Goal: Task Accomplishment & Management: Use online tool/utility

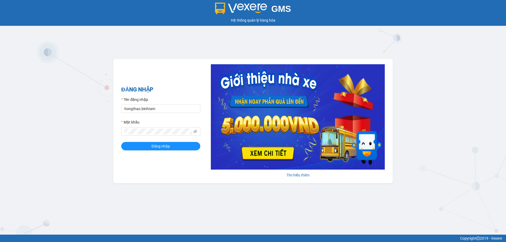
click at [298, 12] on div "GMS" at bounding box center [252, 9] width 503 height 12
click at [173, 109] on input "hongthao.binhtam" at bounding box center [160, 109] width 79 height 8
type input "h"
type input "K"
type input "kimphuc.binhtam"
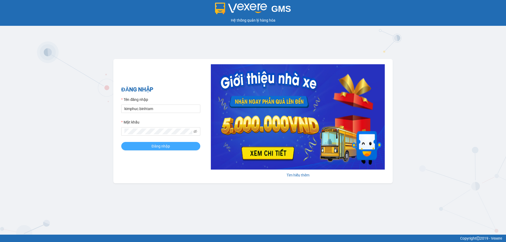
click at [147, 148] on button "Đăng nhập" at bounding box center [160, 146] width 79 height 8
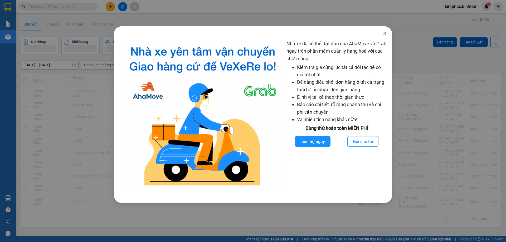
click at [383, 34] on icon "close" at bounding box center [384, 33] width 4 height 4
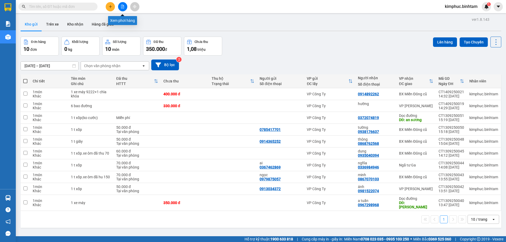
click at [121, 8] on icon "file-add" at bounding box center [122, 7] width 3 height 4
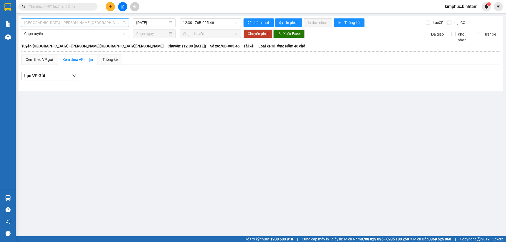
click at [65, 22] on span "[GEOGRAPHIC_DATA] - [PERSON_NAME][GEOGRAPHIC_DATA][PERSON_NAME]" at bounding box center [74, 23] width 101 height 8
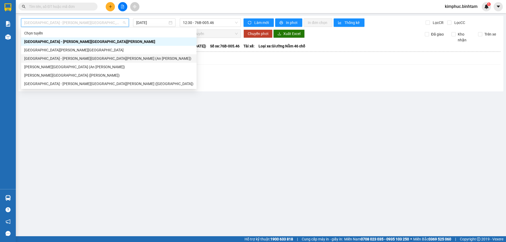
click at [34, 57] on div "[GEOGRAPHIC_DATA] - [PERSON_NAME][GEOGRAPHIC_DATA][PERSON_NAME] (An [PERSON_NAM…" at bounding box center [108, 59] width 169 height 6
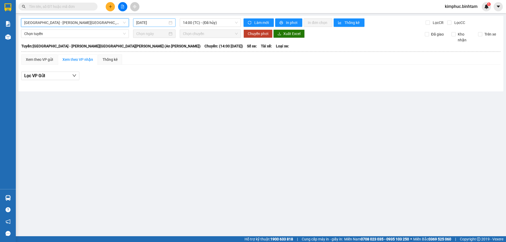
click at [153, 22] on input "[DATE]" at bounding box center [151, 23] width 31 height 6
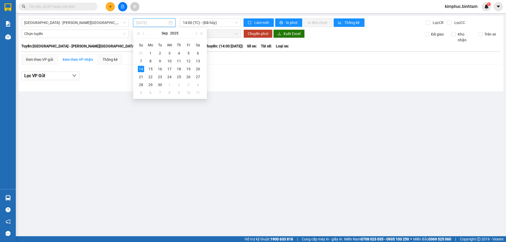
type input "[DATE]"
click at [200, 23] on span "14:00 (TC) - (Đã hủy)" at bounding box center [210, 23] width 55 height 8
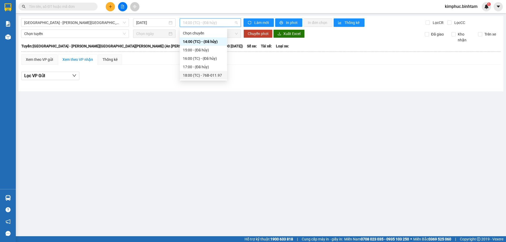
click at [204, 74] on div "18:00 (TC) - 76B-011.97" at bounding box center [203, 75] width 41 height 6
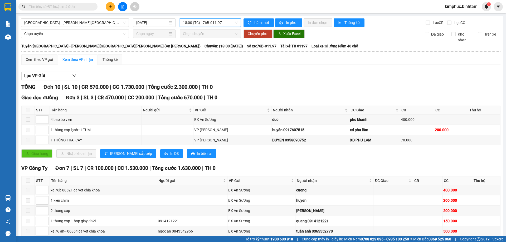
scroll to position [48, 0]
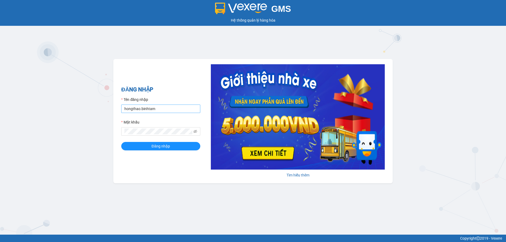
click at [161, 109] on input "hongthao.binhtam" at bounding box center [160, 109] width 79 height 8
type input "h"
type input "thanhhoa.binhtam"
click at [147, 146] on button "Đăng nhập" at bounding box center [160, 146] width 79 height 8
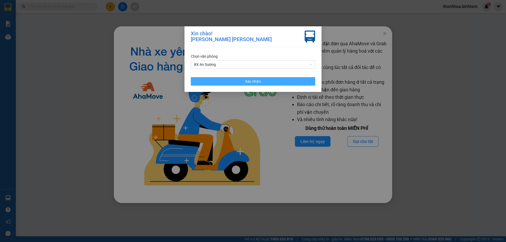
click at [278, 78] on button "Xác nhận" at bounding box center [253, 81] width 124 height 8
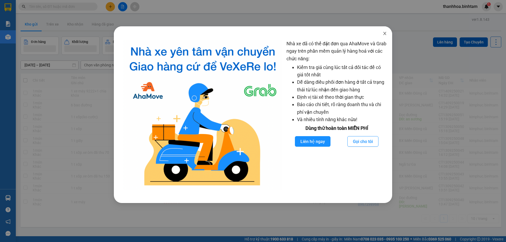
click at [383, 32] on icon "close" at bounding box center [384, 33] width 4 height 4
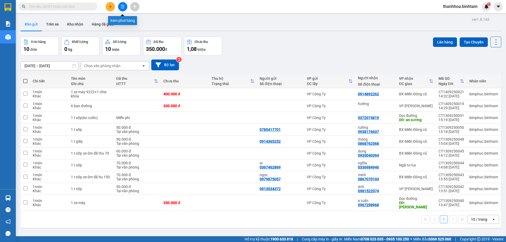
click at [122, 6] on icon "file-add" at bounding box center [123, 7] width 4 height 4
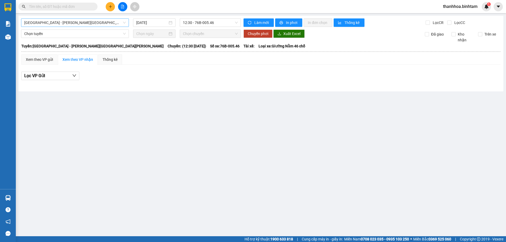
click at [69, 23] on span "[GEOGRAPHIC_DATA] - [PERSON_NAME][GEOGRAPHIC_DATA][PERSON_NAME]" at bounding box center [74, 23] width 101 height 8
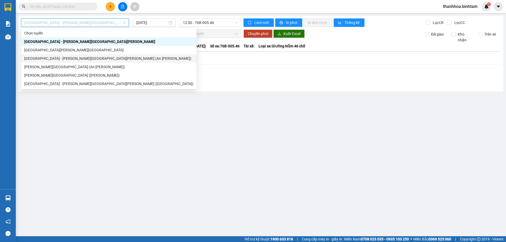
click at [48, 58] on div "[GEOGRAPHIC_DATA] - [PERSON_NAME][GEOGRAPHIC_DATA][PERSON_NAME] (An [PERSON_NAM…" at bounding box center [108, 59] width 169 height 6
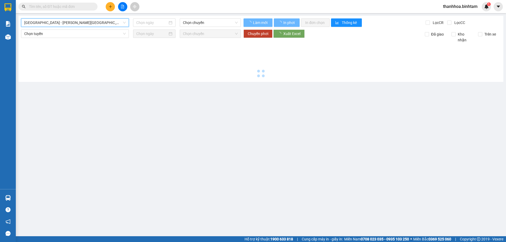
type input "[DATE]"
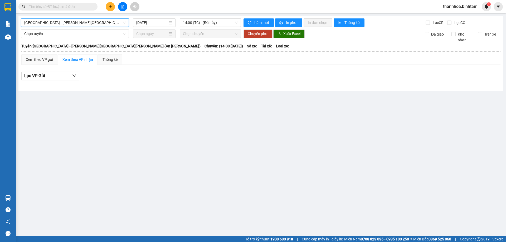
click at [461, 6] on span "thanhhoa.binhtam" at bounding box center [459, 6] width 43 height 7
click at [452, 23] on span "Đổi mật khẩu" at bounding box center [462, 25] width 32 height 6
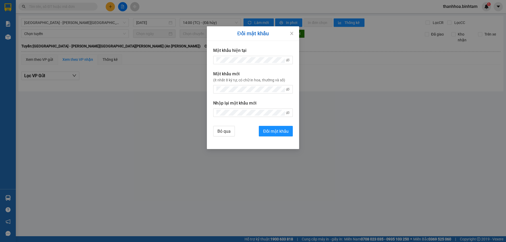
click at [462, 3] on div "Đổi mật khẩu Mật khẩu hiện tại Mật khẩu mới (ít nhất 8 ký tự, có chữ in hoa, th…" at bounding box center [253, 121] width 506 height 242
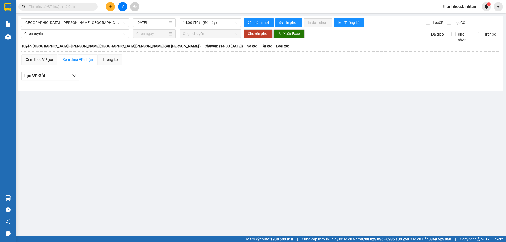
click at [458, 7] on span "thanhhoa.binhtam" at bounding box center [459, 6] width 43 height 7
click at [454, 15] on span "Đăng xuất" at bounding box center [462, 16] width 32 height 6
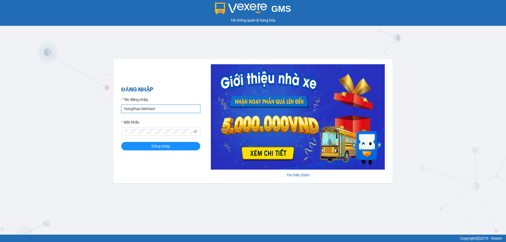
click at [164, 110] on input "hongthao.binhtam" at bounding box center [160, 109] width 79 height 8
type input "h"
type input "thanhhoa.binhtam"
click at [149, 144] on button "Đăng nhập" at bounding box center [160, 146] width 79 height 8
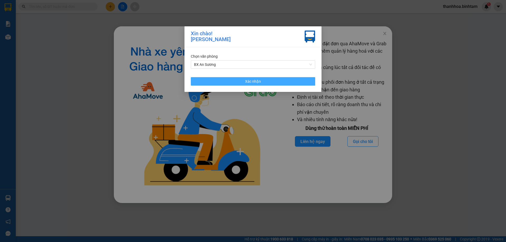
click at [246, 81] on span "Xác nhận" at bounding box center [253, 81] width 16 height 6
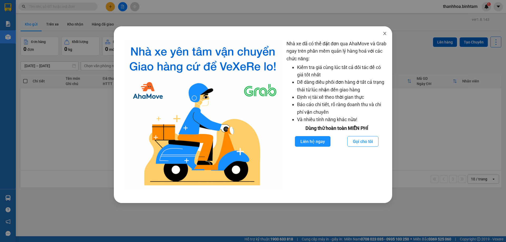
click at [387, 34] on span "Close" at bounding box center [384, 33] width 15 height 15
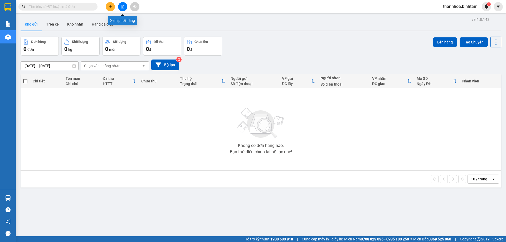
click at [121, 6] on icon "file-add" at bounding box center [123, 7] width 4 height 4
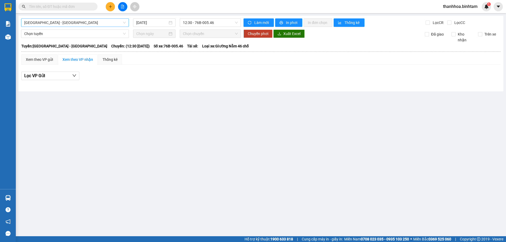
click at [68, 24] on span "[GEOGRAPHIC_DATA] - [PERSON_NAME][GEOGRAPHIC_DATA][PERSON_NAME]" at bounding box center [74, 23] width 101 height 8
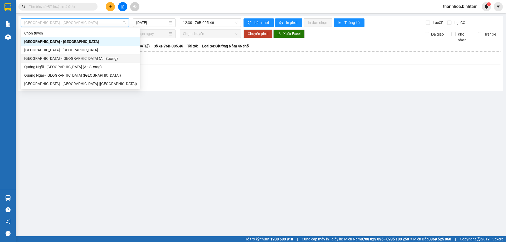
click at [48, 57] on div "[GEOGRAPHIC_DATA] - [PERSON_NAME][GEOGRAPHIC_DATA][PERSON_NAME] (An [PERSON_NAM…" at bounding box center [80, 59] width 113 height 6
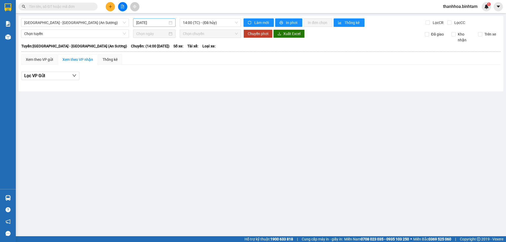
click at [150, 19] on div "[DATE]" at bounding box center [154, 22] width 42 height 8
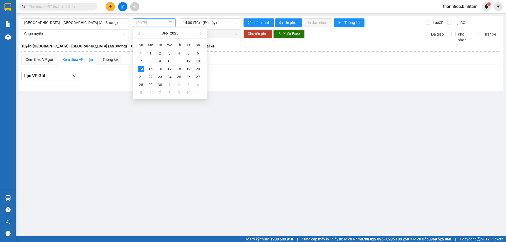
click at [199, 63] on div "13" at bounding box center [198, 61] width 6 height 6
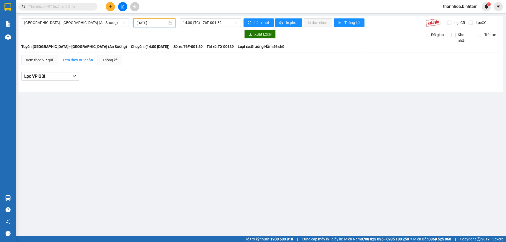
click at [165, 19] on div "13/09/2025" at bounding box center [154, 22] width 42 height 9
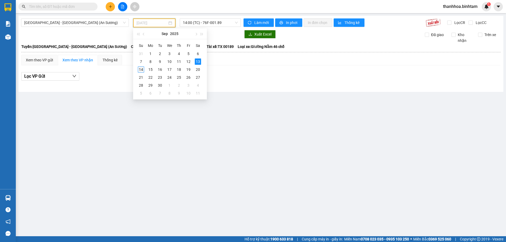
click at [141, 70] on div "14" at bounding box center [141, 69] width 6 height 6
type input "[DATE]"
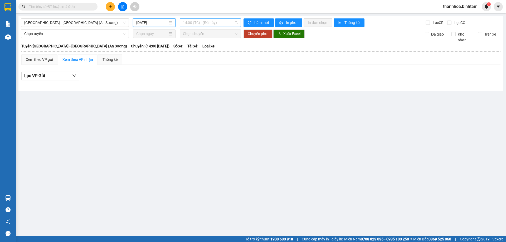
click at [200, 24] on span "14:00 (TC) - (Đã hủy)" at bounding box center [210, 23] width 55 height 8
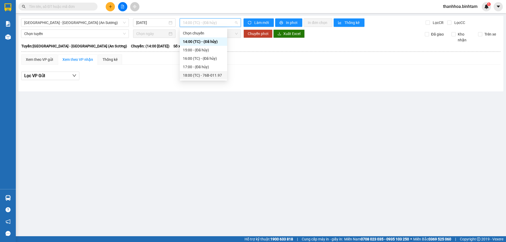
click at [205, 77] on div "18:00 (TC) - 76B-011.97" at bounding box center [203, 75] width 41 height 6
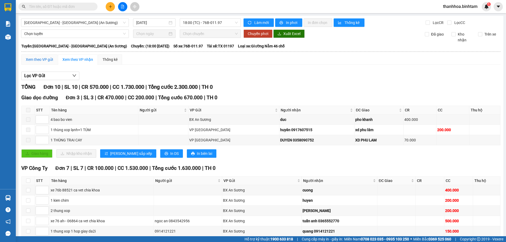
click at [46, 60] on div "Xem theo VP gửi" at bounding box center [39, 60] width 27 height 6
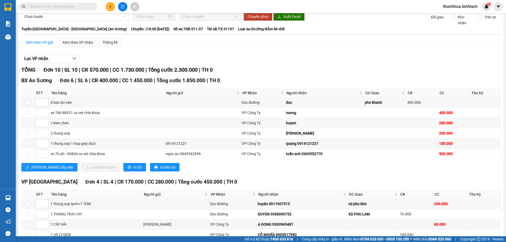
scroll to position [26, 0]
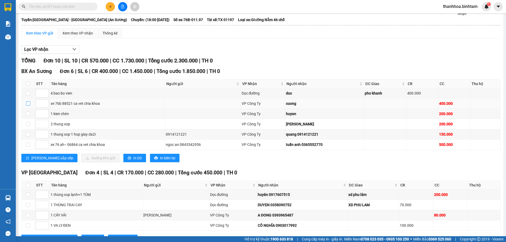
click at [27, 103] on input "checkbox" at bounding box center [28, 103] width 4 height 4
checkbox input "true"
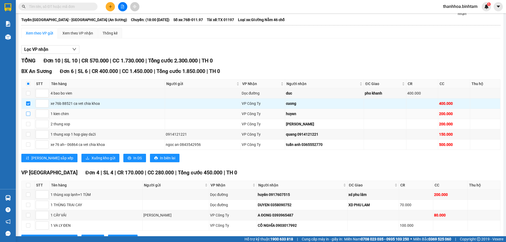
click at [29, 114] on input "checkbox" at bounding box center [28, 114] width 4 height 4
checkbox input "true"
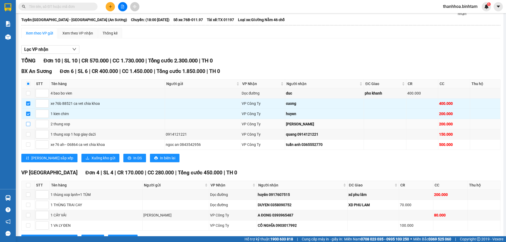
click at [29, 125] on input "checkbox" at bounding box center [28, 124] width 4 height 4
checkbox input "true"
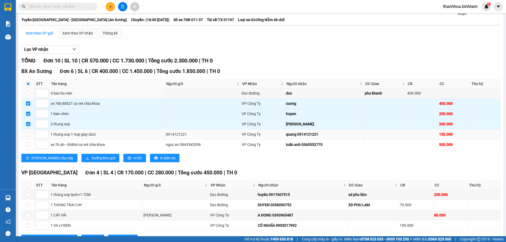
scroll to position [48, 0]
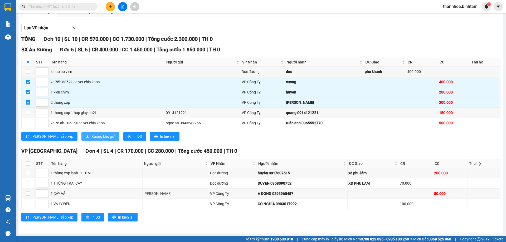
click at [91, 136] on span "Xuống kho gửi" at bounding box center [103, 136] width 24 height 6
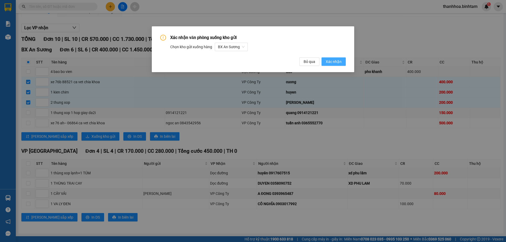
click at [341, 63] on button "Xác nhận" at bounding box center [333, 61] width 24 height 8
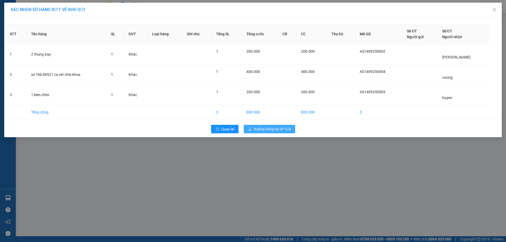
click at [283, 129] on span "Xuống hàng tại VP Gửi" at bounding box center [272, 129] width 37 height 6
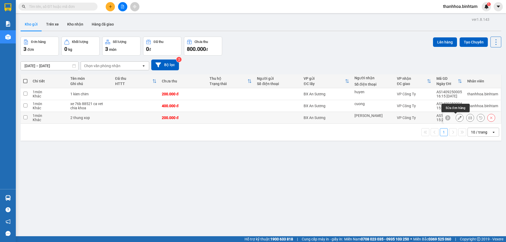
click at [457, 118] on icon at bounding box center [459, 118] width 4 height 4
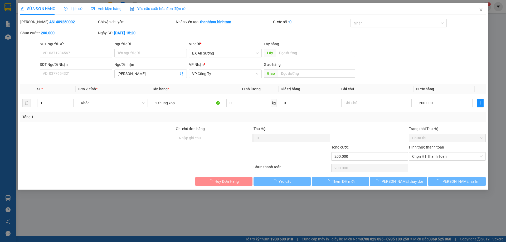
type input "lan thanh"
type input "200.000"
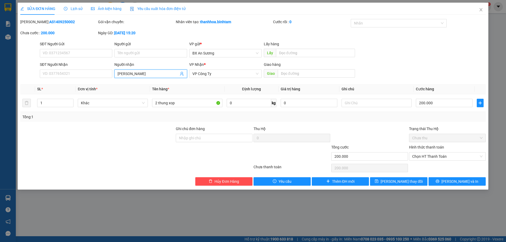
click at [142, 75] on input "lan thanh" at bounding box center [147, 74] width 61 height 6
type input "l"
click at [102, 73] on input "SĐT Người Nhận" at bounding box center [76, 74] width 72 height 8
type input "0908152781"
click at [137, 74] on input "Người nhận" at bounding box center [147, 74] width 61 height 6
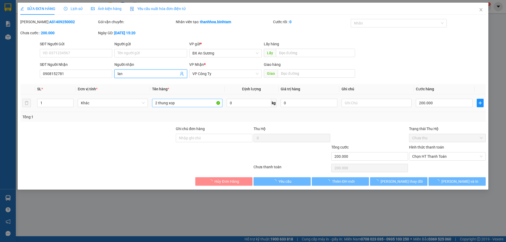
type input "lan"
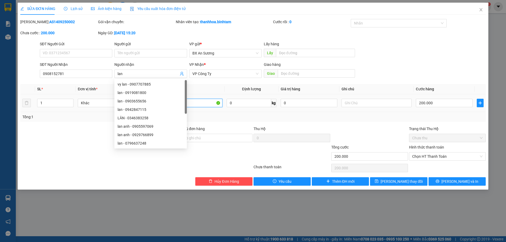
click at [156, 101] on body "Kết quả tìm kiếm ( 0 ) Bộ lọc No Data thanhhoa.binhtam 1 Báo cáo Báo cáo dòng t…" at bounding box center [253, 121] width 506 height 242
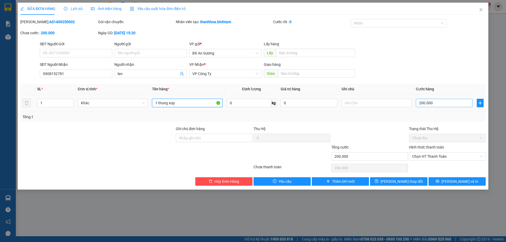
type input "1 thung xop"
click at [422, 103] on input "200.000" at bounding box center [443, 103] width 57 height 8
click at [423, 103] on input "200.000" at bounding box center [443, 103] width 57 height 8
type input "20.000"
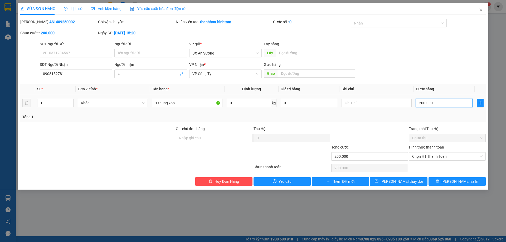
type input "20.000"
type input "0.000"
type input "0"
type input "50.000"
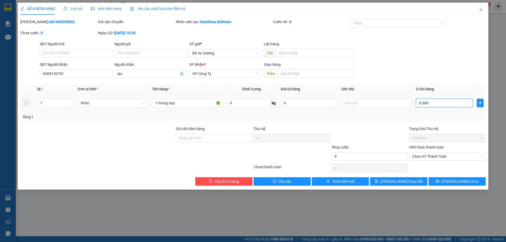
type input "50.000"
click at [406, 181] on span "Lưu thay đổi" at bounding box center [401, 182] width 42 height 6
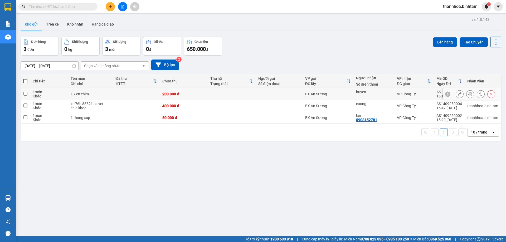
click at [457, 93] on icon at bounding box center [459, 94] width 4 height 4
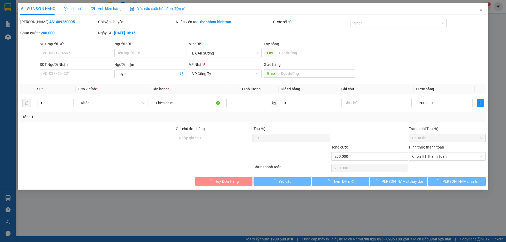
type input "huyen"
type input "200.000"
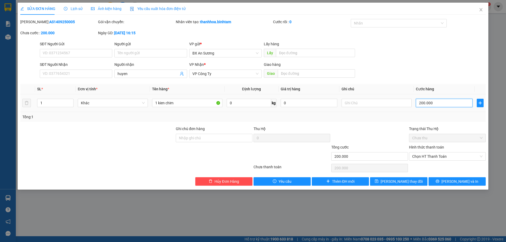
click at [421, 103] on input "200.000" at bounding box center [443, 103] width 57 height 8
click at [421, 104] on input "200.000" at bounding box center [443, 103] width 57 height 8
click at [421, 105] on input "200.000" at bounding box center [443, 103] width 57 height 8
type input "0"
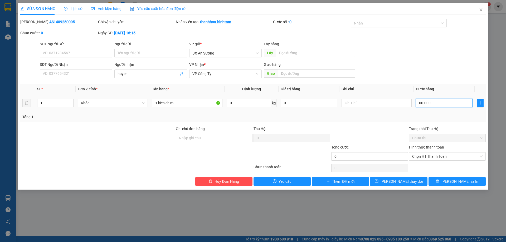
type input "00.000"
type input "100.000"
click at [411, 185] on button "Lưu thay đổi" at bounding box center [398, 181] width 57 height 8
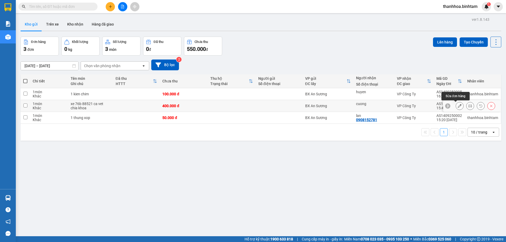
click at [457, 107] on icon at bounding box center [459, 106] width 4 height 4
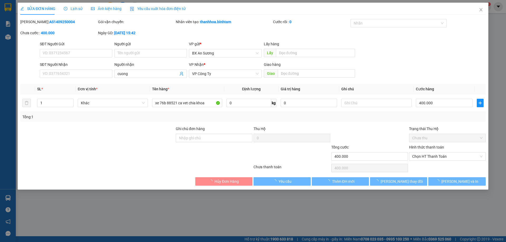
type input "cuong"
type input "400.000"
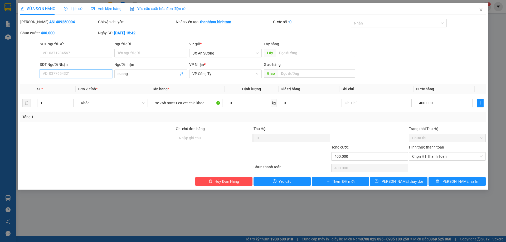
click at [99, 76] on input "SĐT Người Nhận" at bounding box center [76, 74] width 72 height 8
type input "0912781178"
click at [210, 103] on input "xe 76b 88521 ca vet chia khoa" at bounding box center [187, 103] width 70 height 8
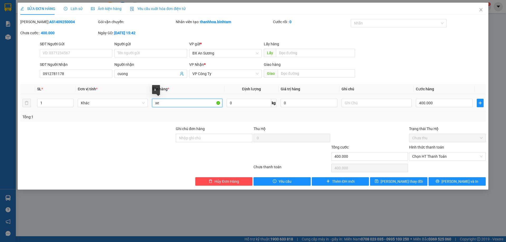
type input "x"
type input "1 hop giay"
click at [423, 104] on input "400.000" at bounding box center [443, 103] width 57 height 8
type input "0"
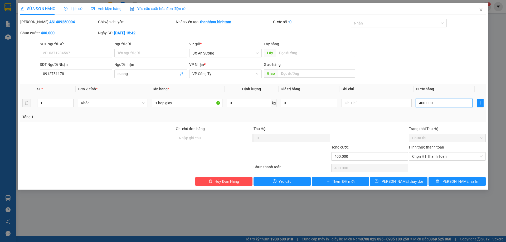
type input "0"
type input "0.000"
type input "40.000"
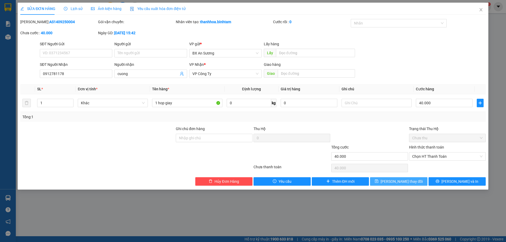
click at [411, 184] on span "Lưu thay đổi" at bounding box center [401, 182] width 42 height 6
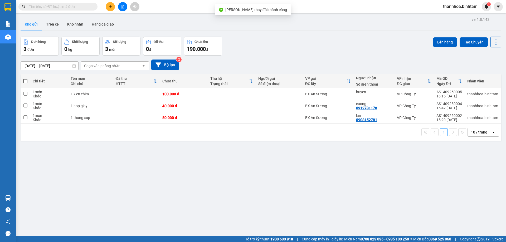
click at [27, 79] on span at bounding box center [25, 81] width 4 height 4
click at [25, 78] on input "checkbox" at bounding box center [25, 78] width 0 height 0
checkbox input "true"
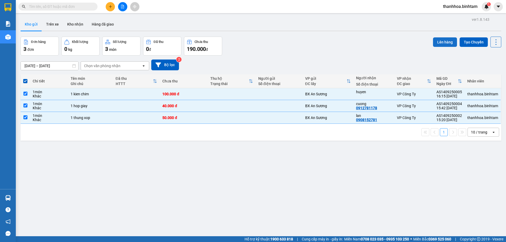
click at [439, 40] on button "Lên hàng" at bounding box center [445, 41] width 24 height 9
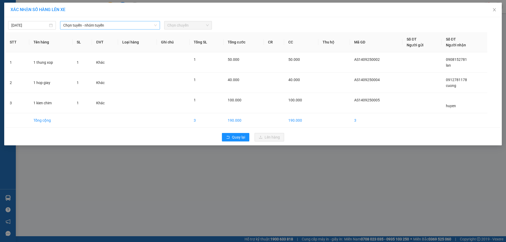
click at [92, 23] on span "Chọn tuyến - nhóm tuyến" at bounding box center [109, 25] width 93 height 8
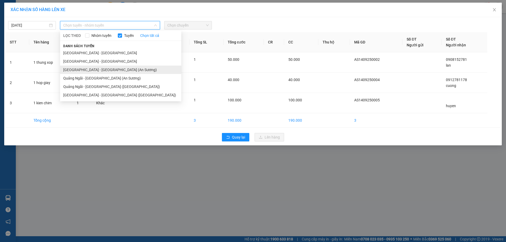
click at [94, 69] on li "[GEOGRAPHIC_DATA] - [PERSON_NAME][GEOGRAPHIC_DATA][PERSON_NAME] (An [PERSON_NAM…" at bounding box center [120, 70] width 121 height 8
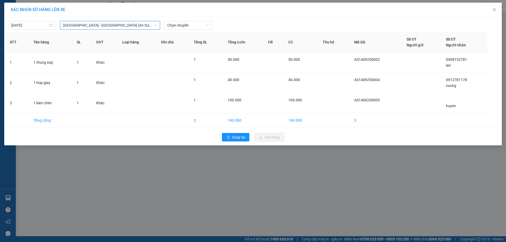
click at [180, 21] on div "14/09/2025 Sài Gòn - Quảng Ngãi (An Sương) Sài Gòn - Quảng Ngãi (An Sương) LỌC …" at bounding box center [253, 23] width 494 height 11
click at [182, 23] on span "Chọn chuyến" at bounding box center [187, 25] width 41 height 8
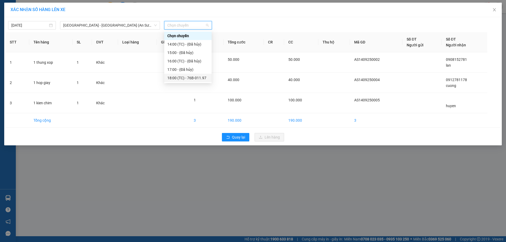
click at [185, 77] on div "18:00 (TC) - 76B-011.97" at bounding box center [187, 78] width 41 height 6
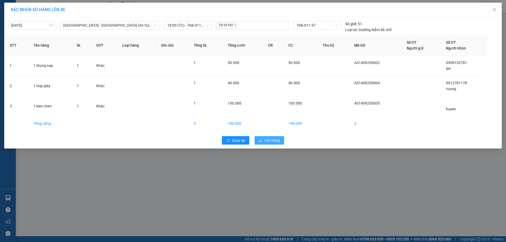
click at [269, 143] on button "Lên hàng" at bounding box center [268, 140] width 29 height 8
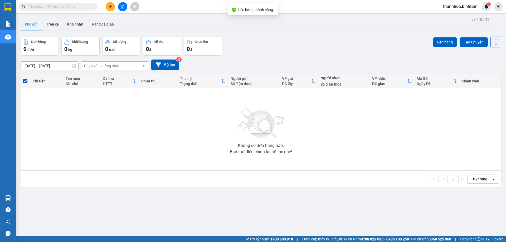
click at [456, 5] on span "thanhhoa.binhtam" at bounding box center [459, 6] width 43 height 7
click at [455, 15] on span "Đăng xuất" at bounding box center [462, 16] width 32 height 6
